Goal: Information Seeking & Learning: Learn about a topic

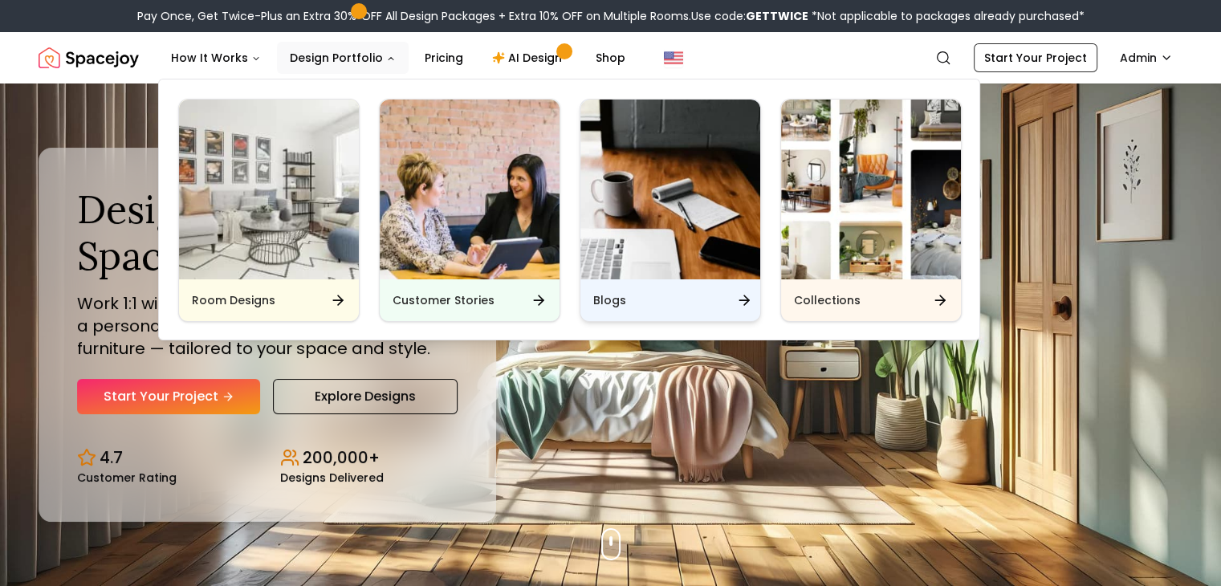
click at [664, 303] on div "Blogs" at bounding box center [670, 300] width 180 height 42
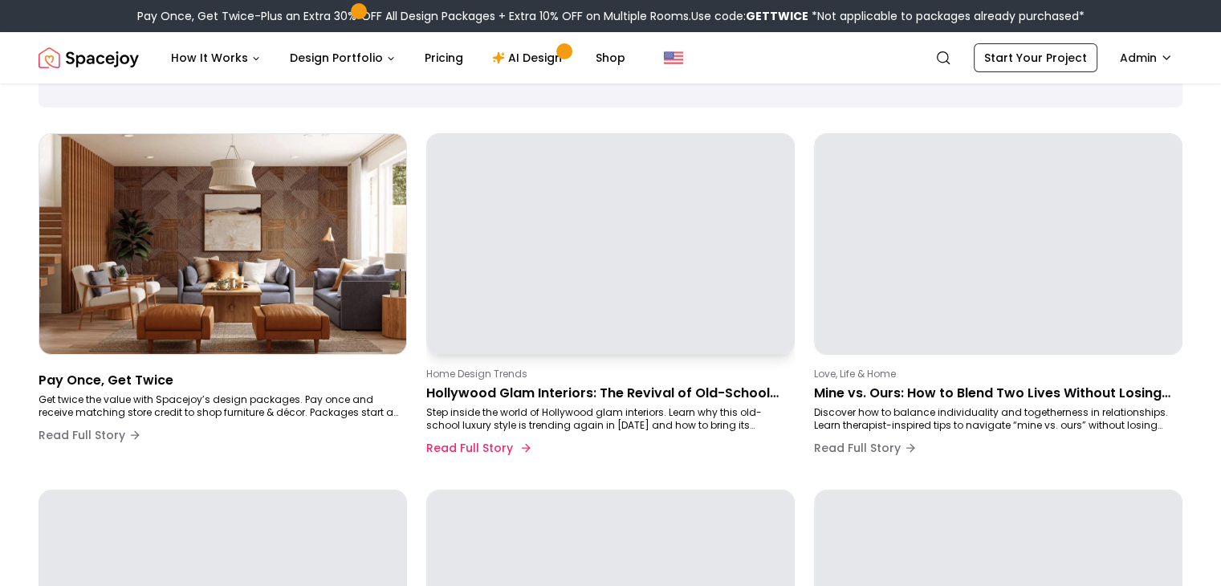
scroll to position [106, 0]
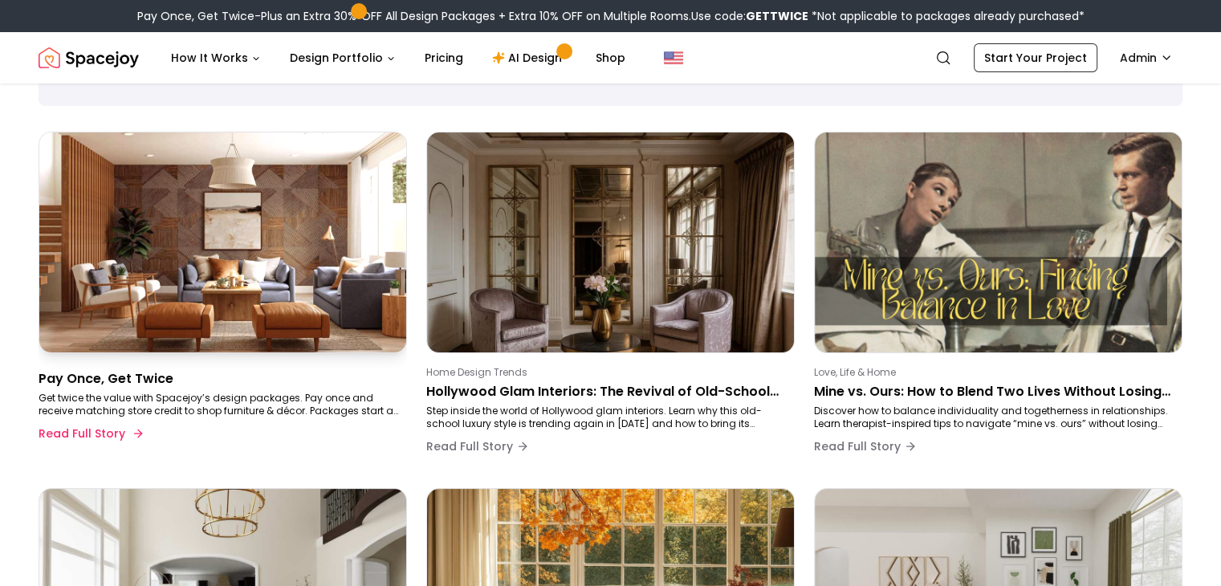
click at [263, 375] on p "Pay Once, Get Twice" at bounding box center [220, 378] width 362 height 19
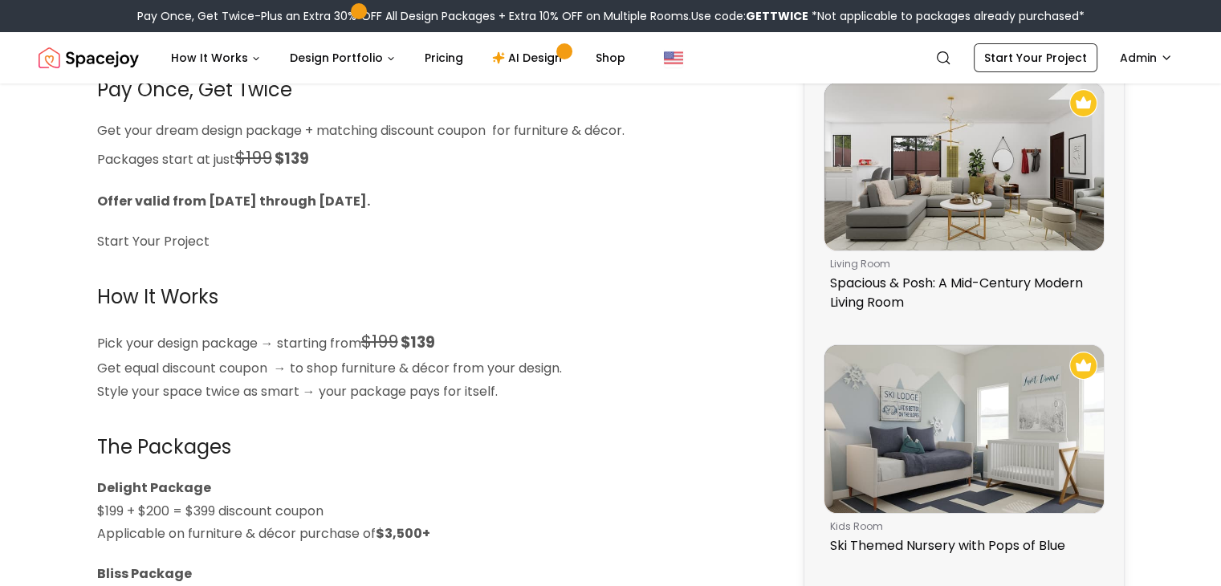
scroll to position [80, 0]
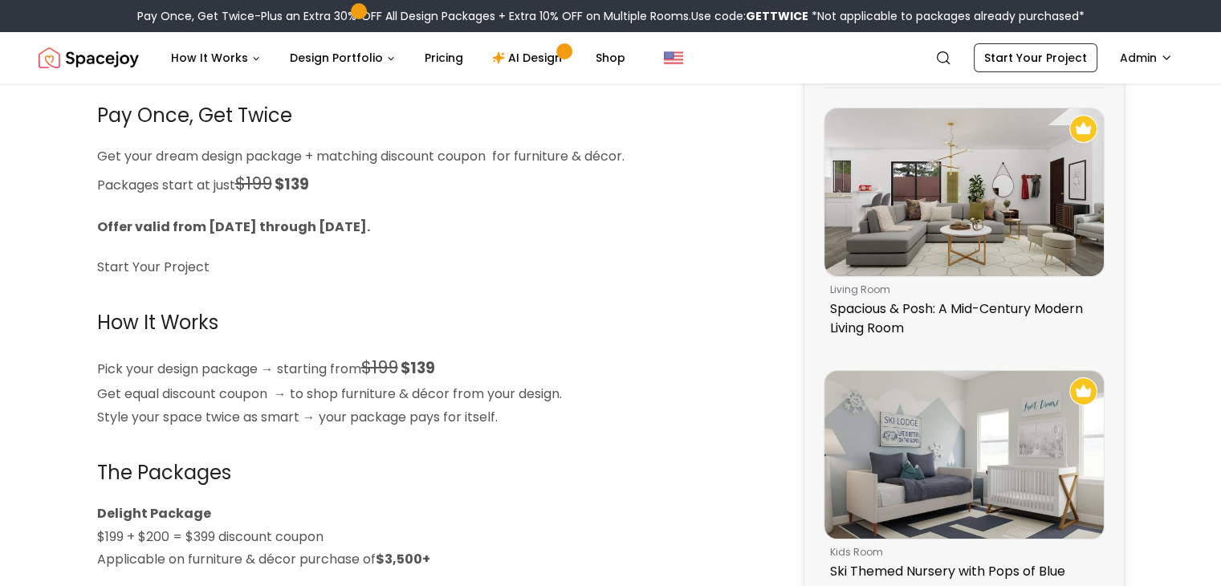
click at [706, 100] on h2 "Pay Once, Get Twice" at bounding box center [429, 115] width 665 height 35
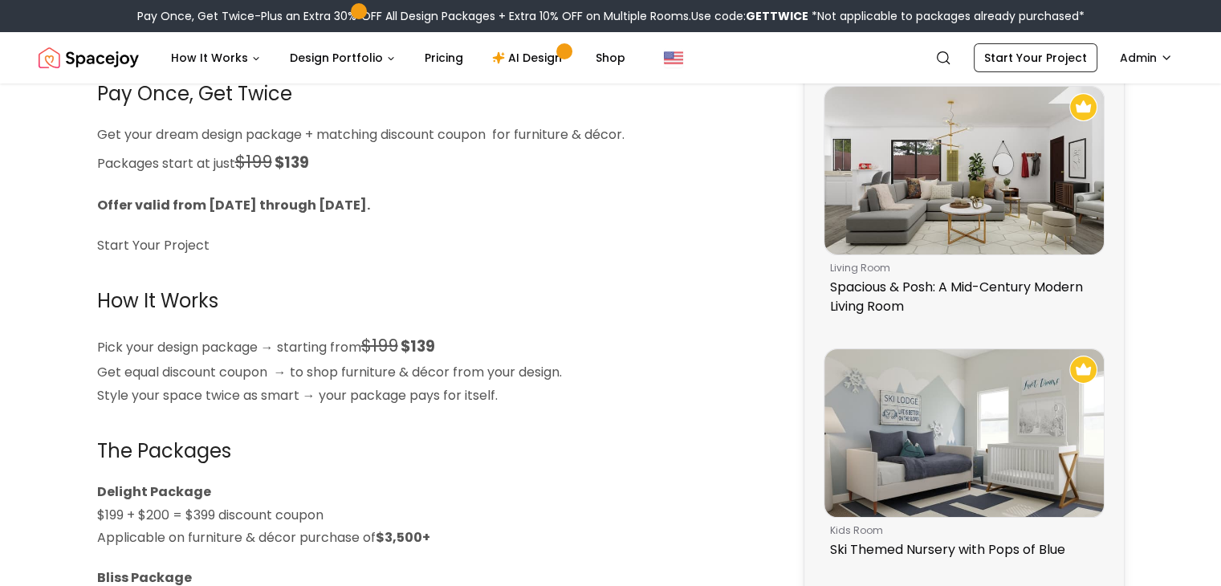
scroll to position [103, 0]
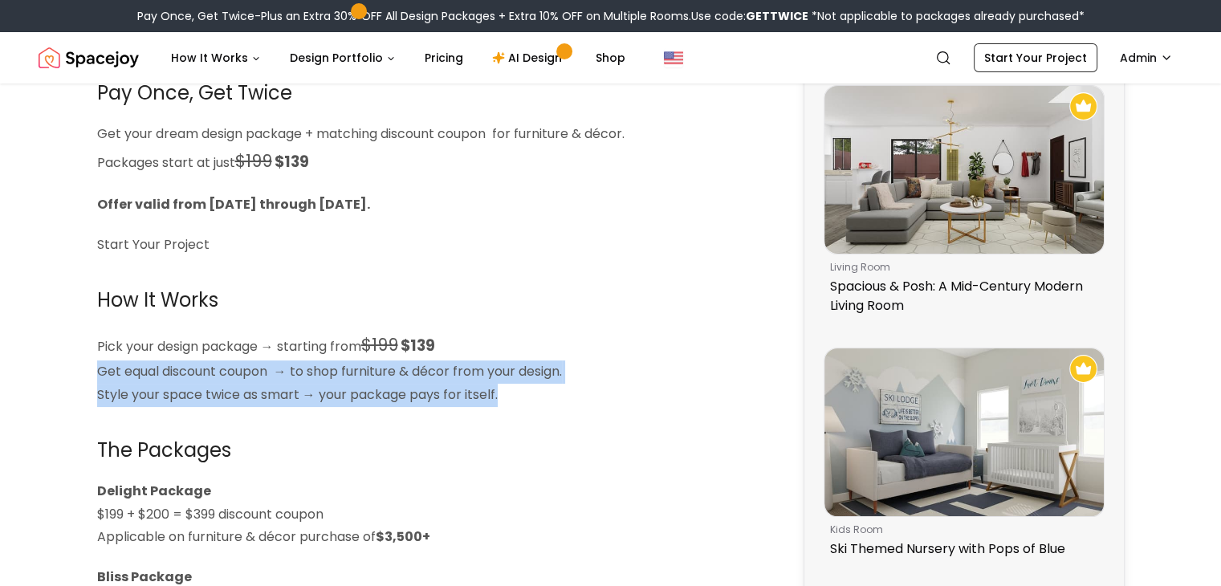
drag, startPoint x: 100, startPoint y: 371, endPoint x: 517, endPoint y: 394, distance: 418.0
click at [517, 394] on p "Pick your design package → starting from $199 $139 Get equal discount coupon → …" at bounding box center [429, 368] width 665 height 77
copy p "Get equal discount coupon → to shop furniture & décor from your design. Style y…"
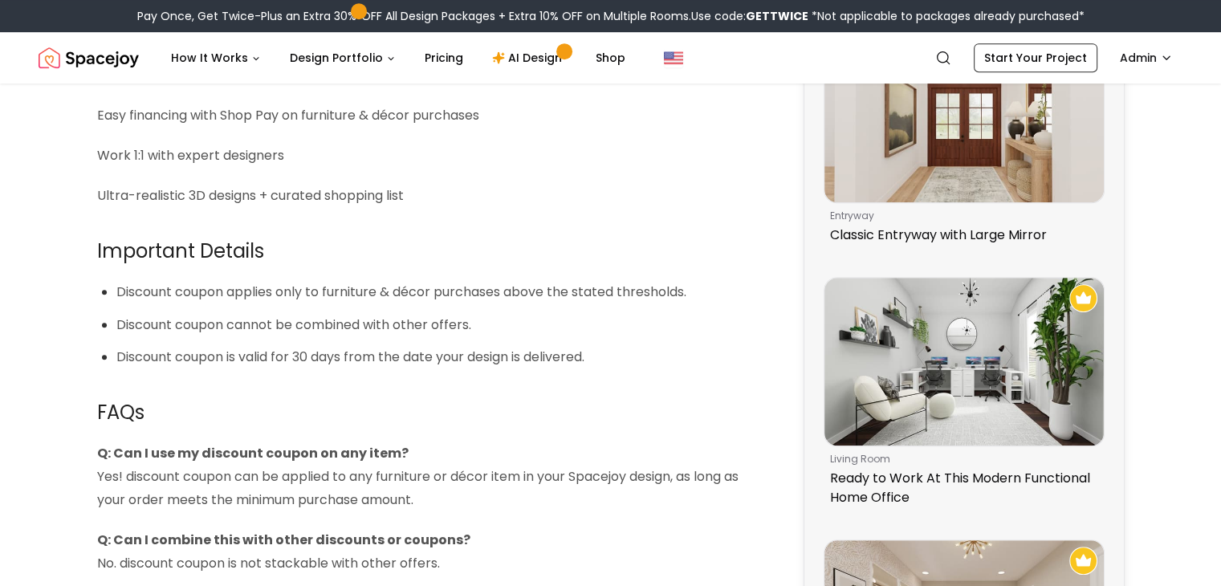
scroll to position [928, 0]
